Goal: Information Seeking & Learning: Learn about a topic

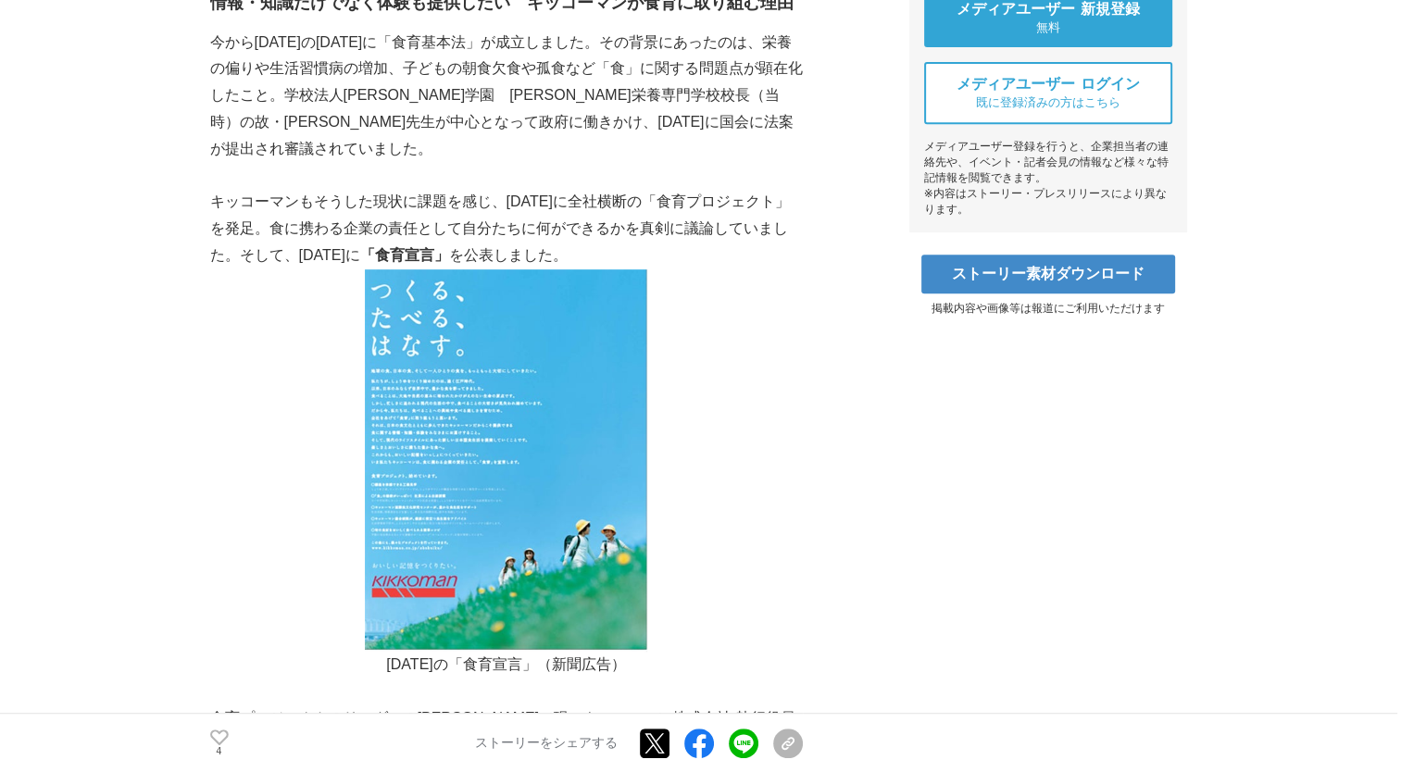
scroll to position [926, 0]
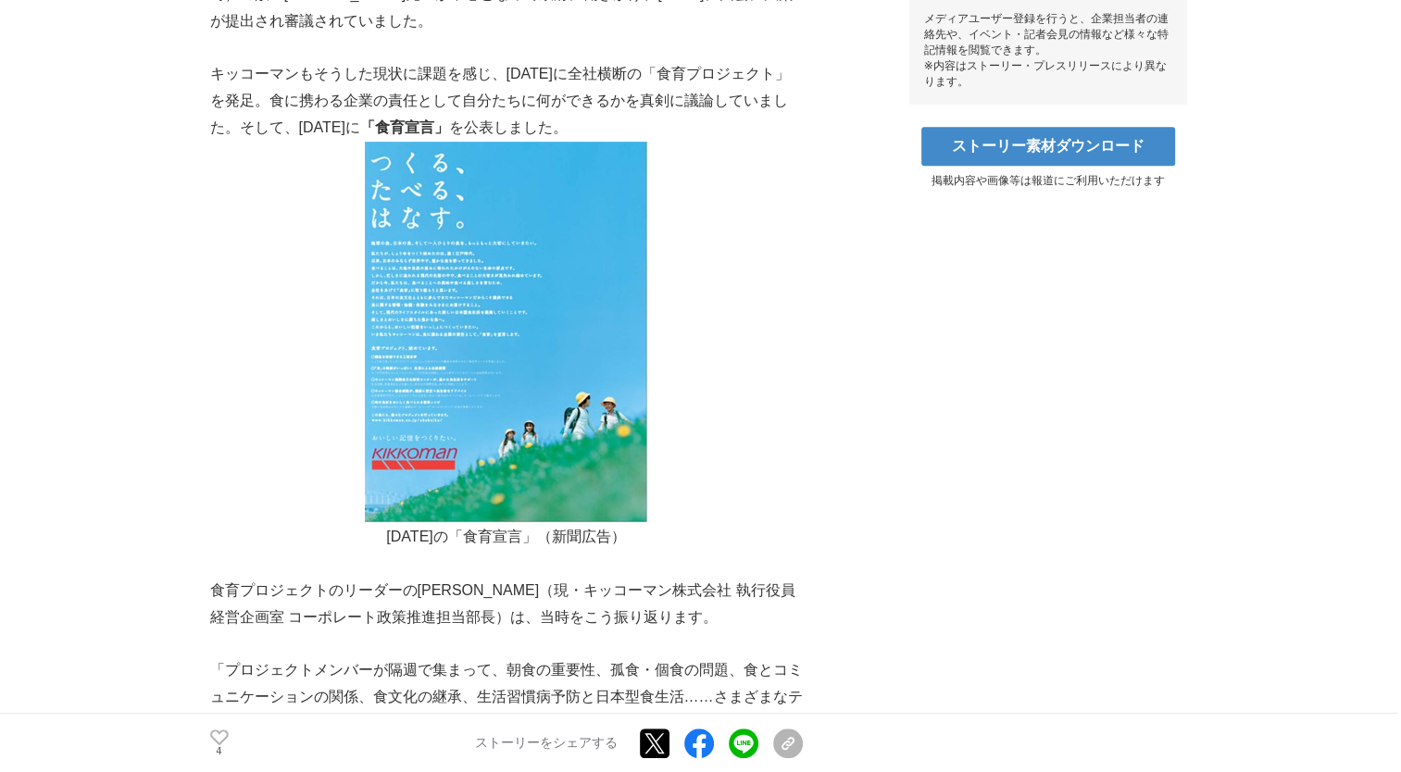
click at [377, 251] on img at bounding box center [506, 333] width 282 height 382
click at [515, 316] on img at bounding box center [506, 333] width 282 height 382
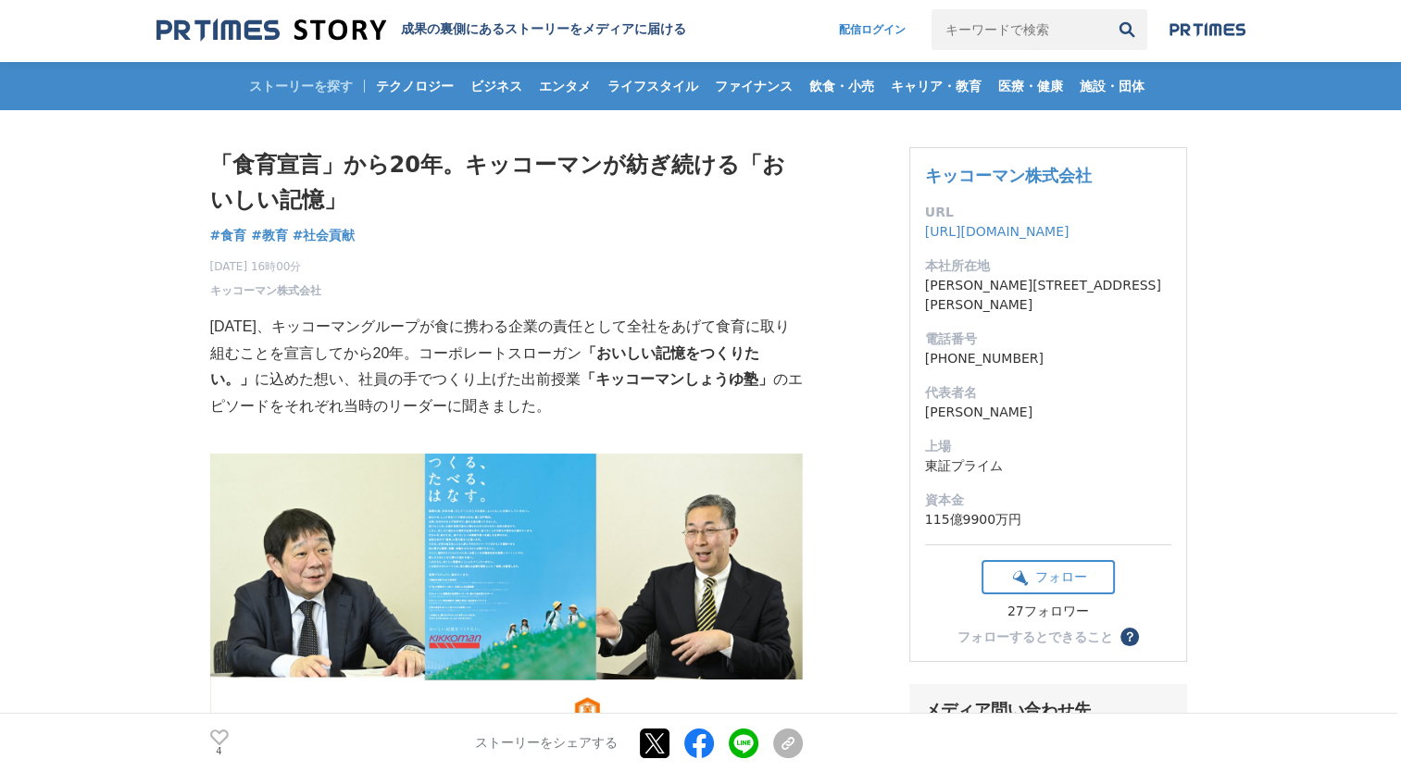
scroll to position [0, 0]
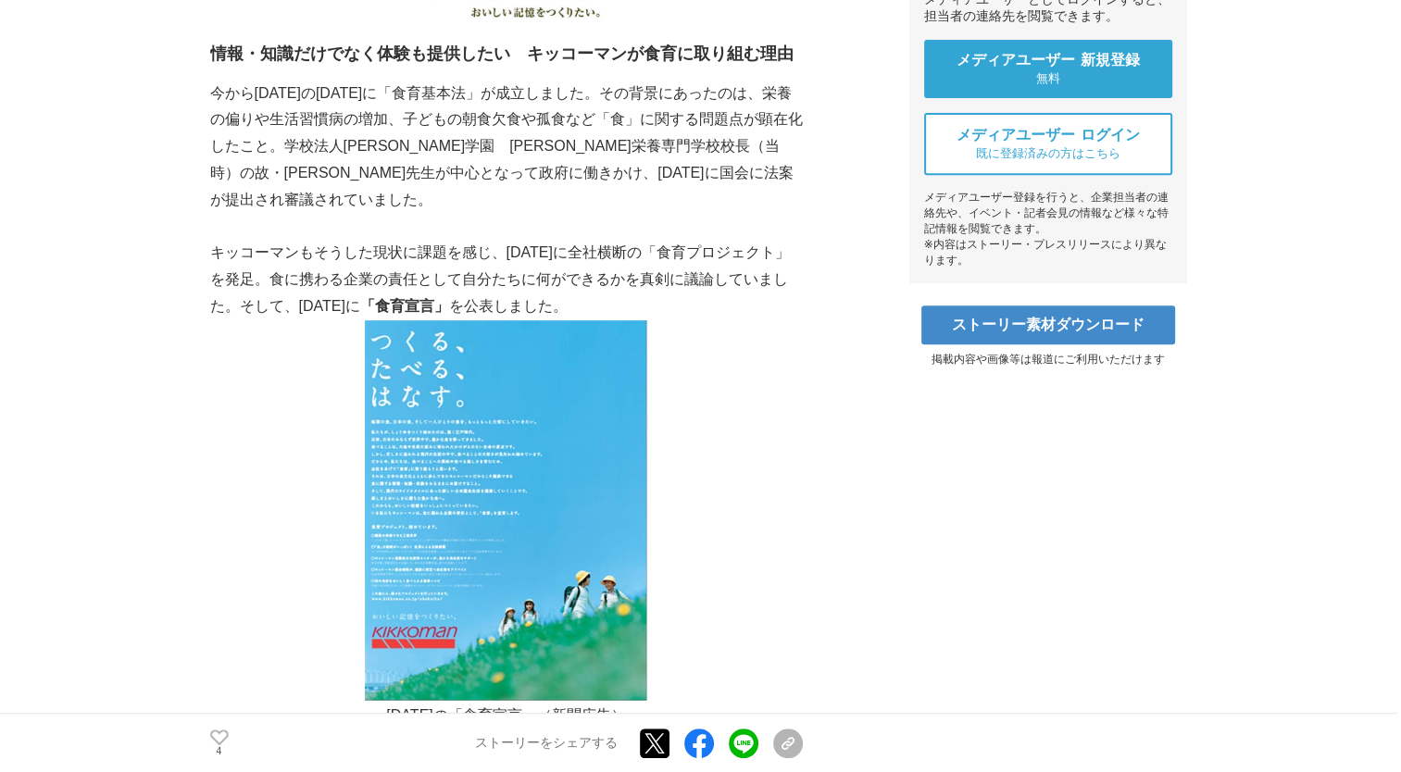
scroll to position [926, 0]
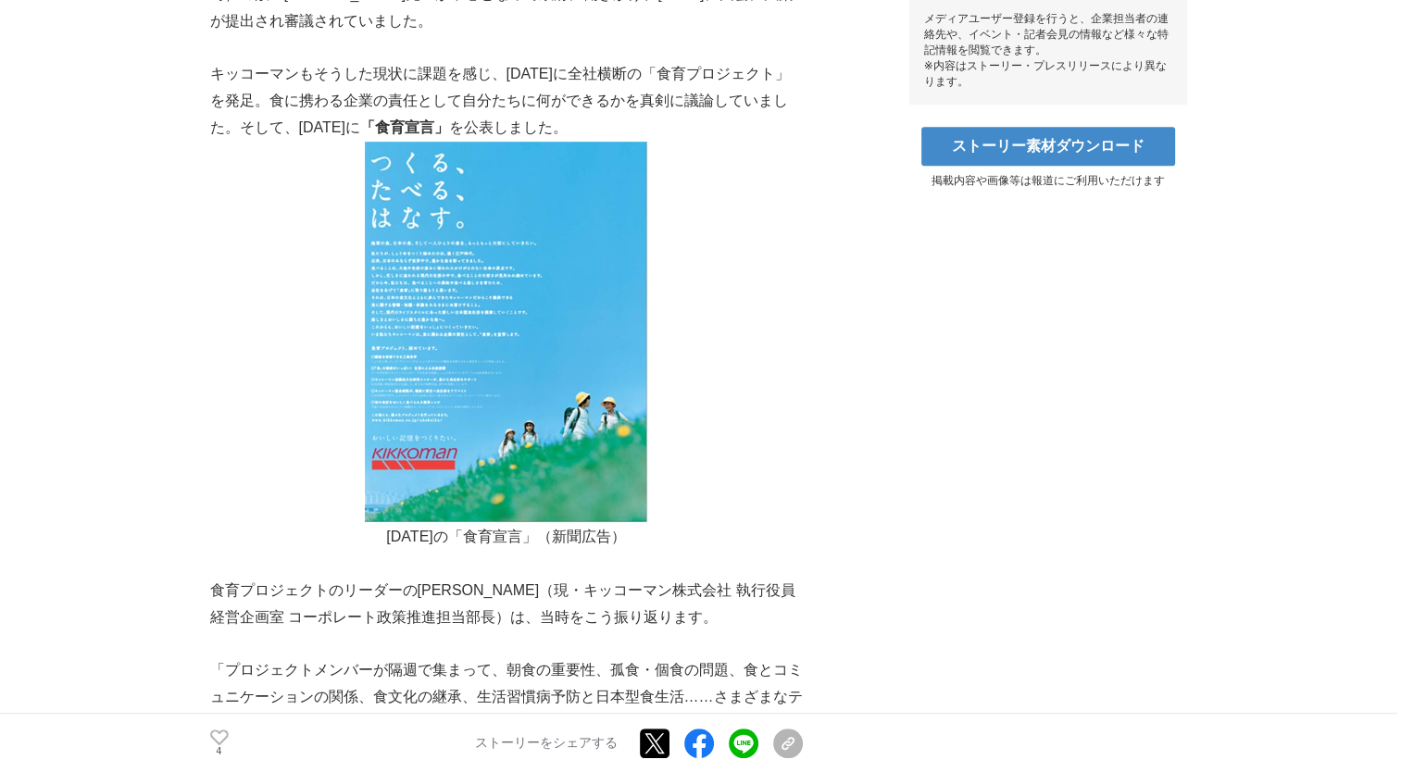
drag, startPoint x: 476, startPoint y: 392, endPoint x: 715, endPoint y: 317, distance: 250.3
click at [715, 317] on p at bounding box center [506, 333] width 593 height 382
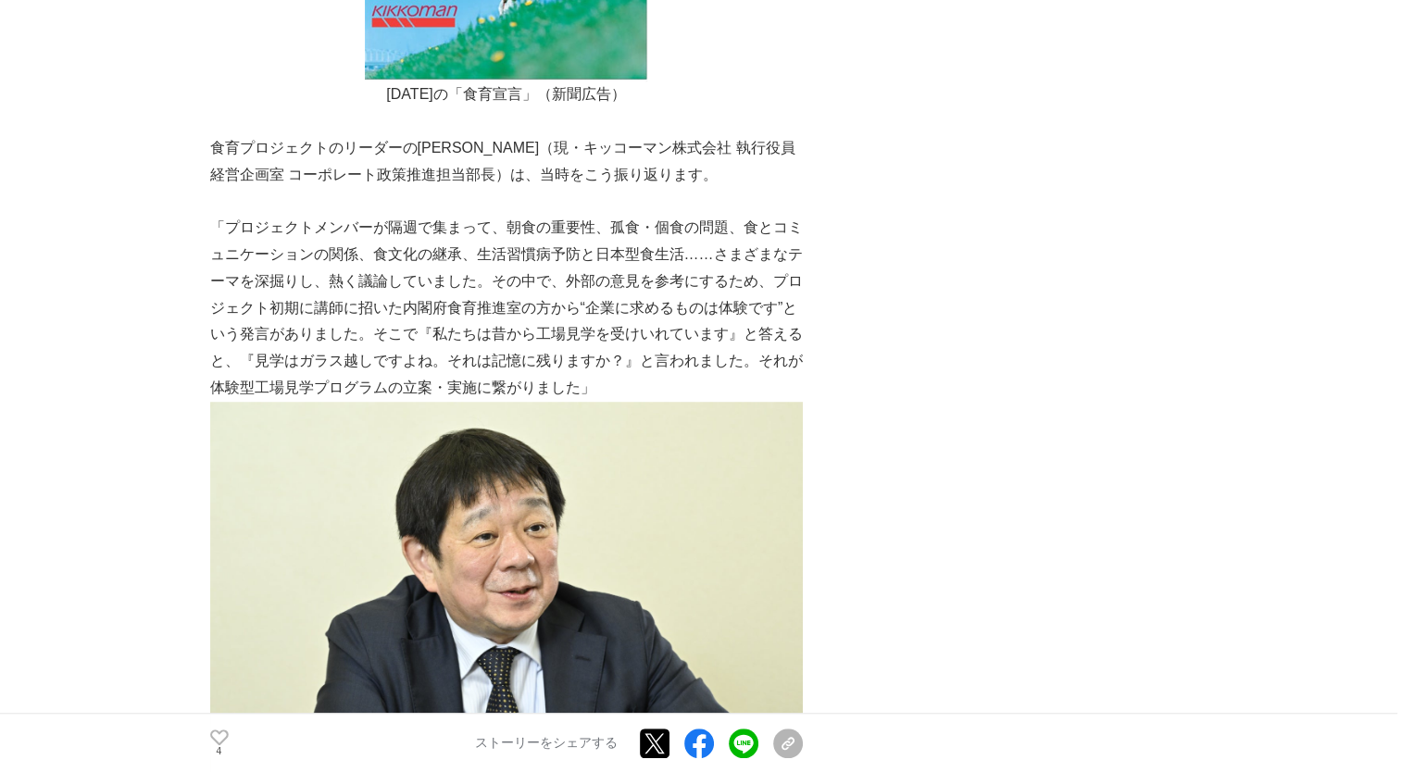
scroll to position [1296, 0]
